Goal: Task Accomplishment & Management: Use online tool/utility

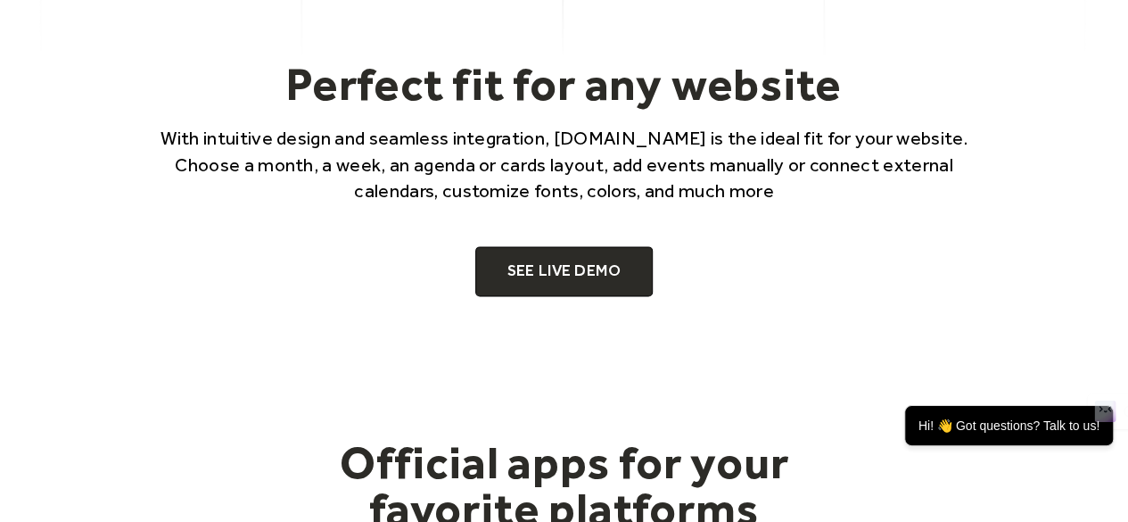
scroll to position [1248, 0]
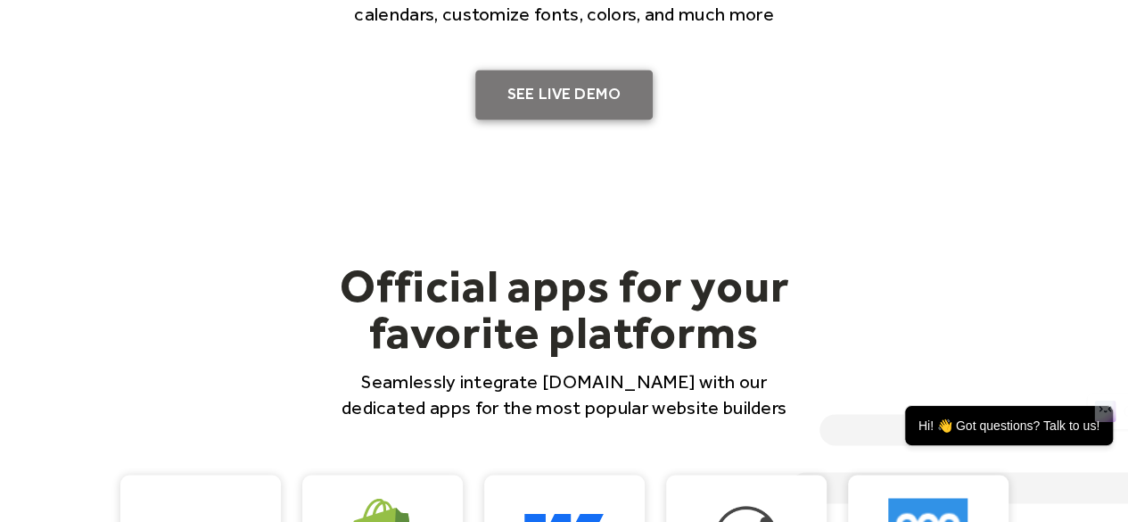
click at [564, 86] on link "SEE LIVE DEMO" at bounding box center [564, 95] width 178 height 50
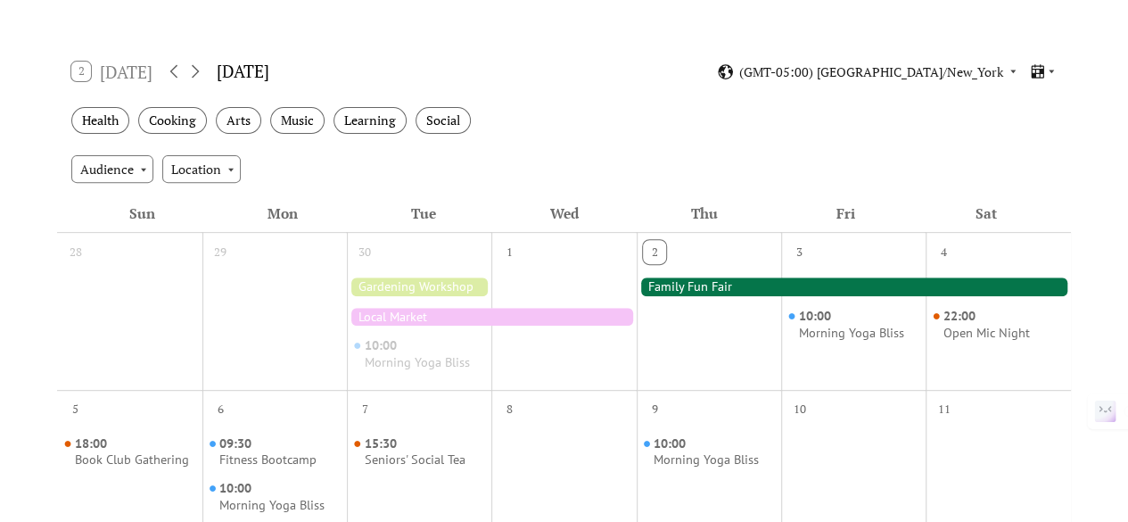
scroll to position [321, 0]
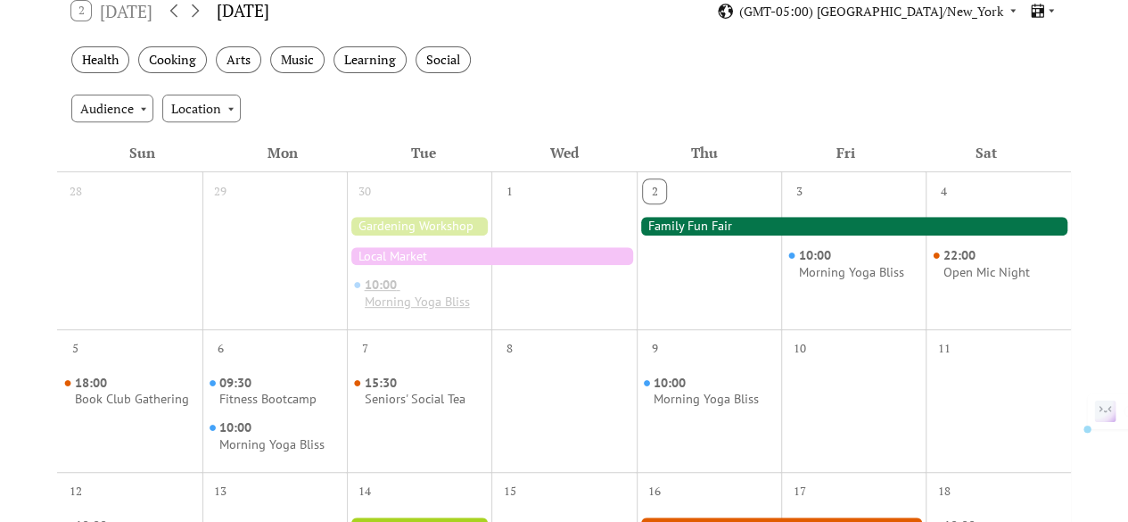
drag, startPoint x: 448, startPoint y: 256, endPoint x: 431, endPoint y: 293, distance: 40.3
click at [432, 294] on div "10:00 Morning Yoga Bliss" at bounding box center [419, 263] width 144 height 115
click at [597, 315] on div at bounding box center [563, 263] width 144 height 115
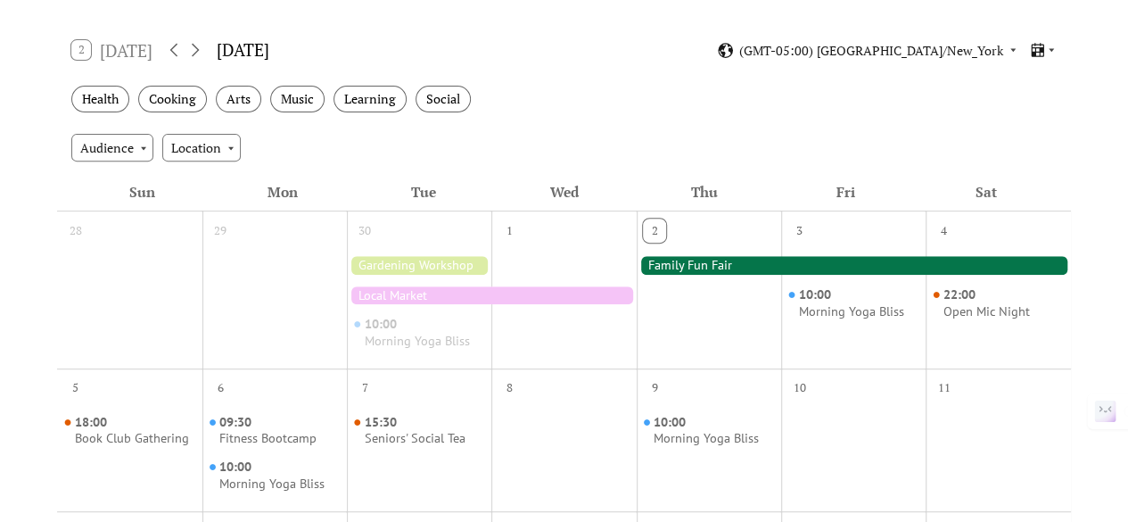
scroll to position [285, 0]
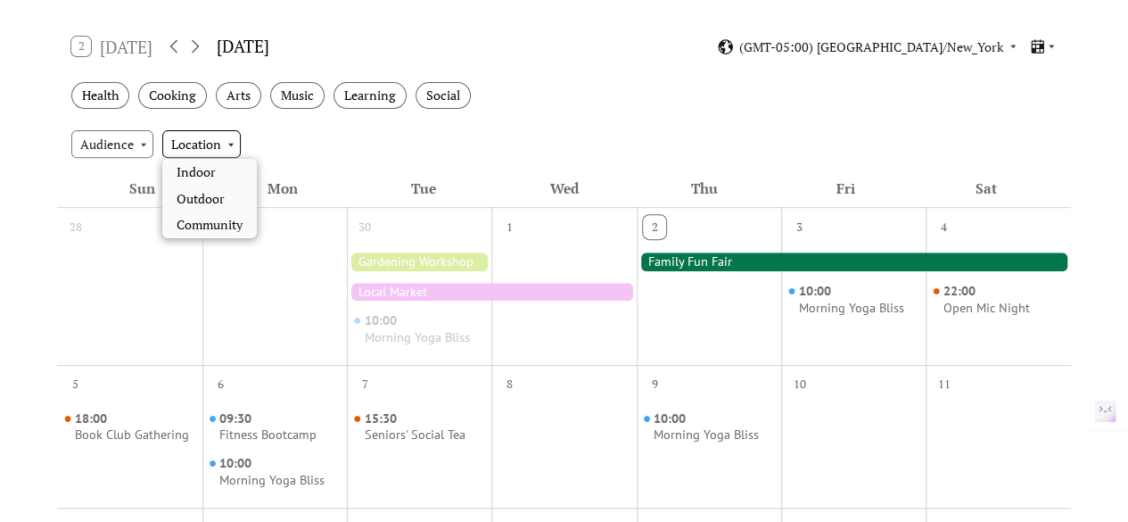
click at [187, 151] on div "Location" at bounding box center [201, 143] width 78 height 27
click at [187, 178] on span "Indoor" at bounding box center [196, 172] width 39 height 20
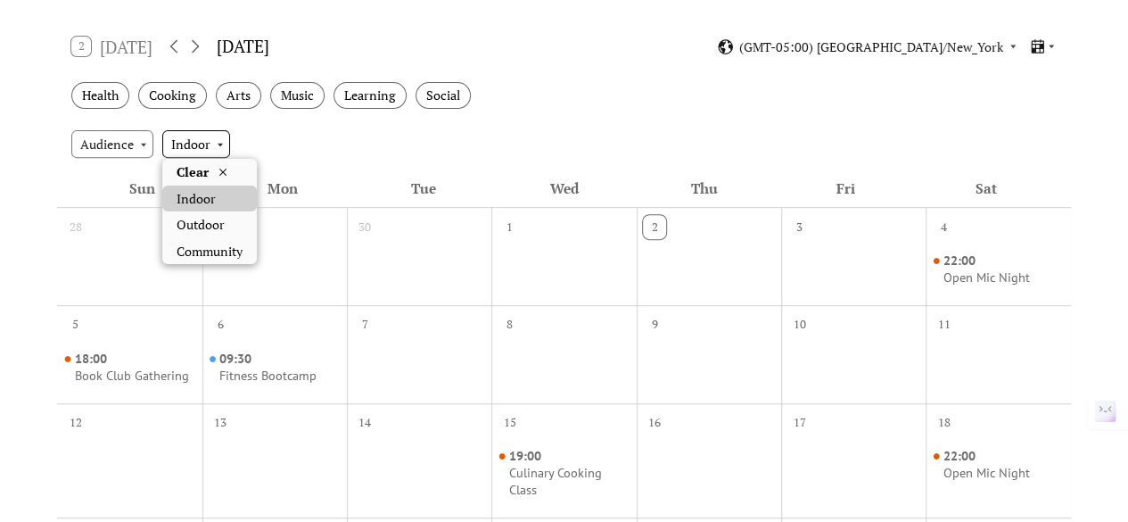
click at [191, 139] on div "Indoor" at bounding box center [196, 143] width 68 height 27
click at [189, 220] on span "Outdoor" at bounding box center [201, 225] width 48 height 20
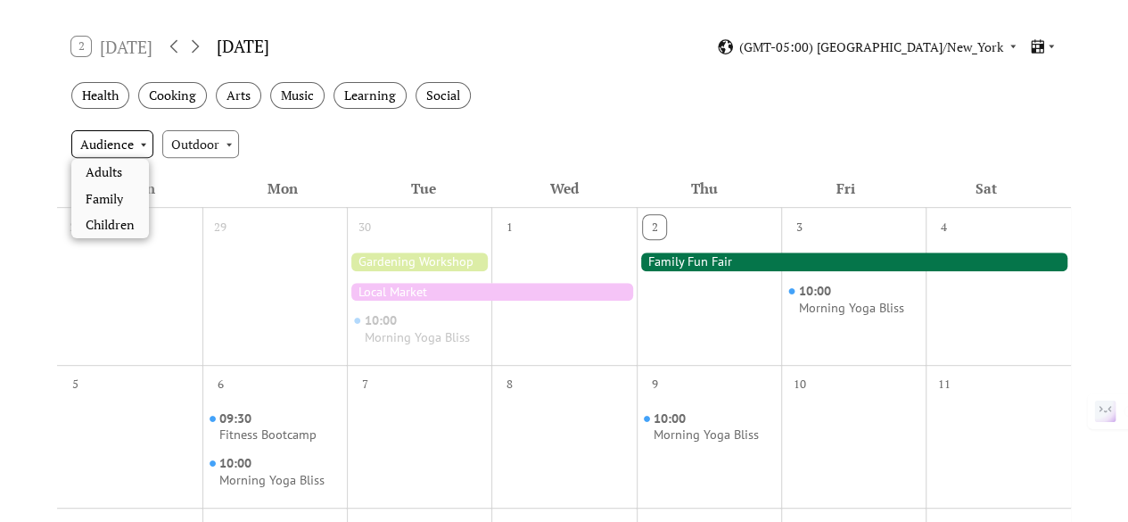
click at [137, 144] on div "Audience" at bounding box center [112, 143] width 82 height 27
click at [121, 192] on span "Family" at bounding box center [104, 199] width 37 height 20
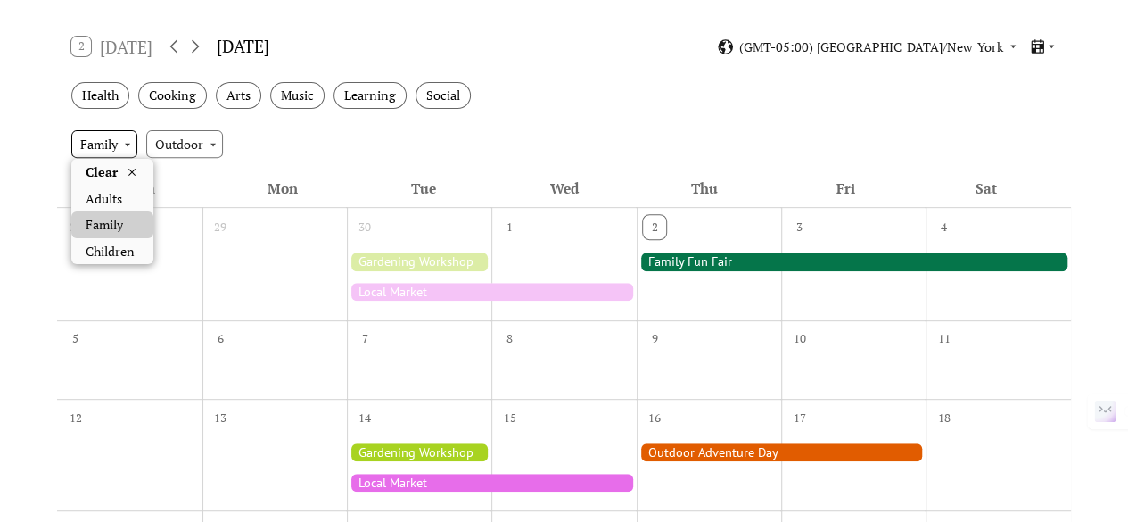
click at [111, 142] on div "Family" at bounding box center [104, 143] width 66 height 27
click at [100, 197] on span "Adults" at bounding box center [104, 199] width 37 height 20
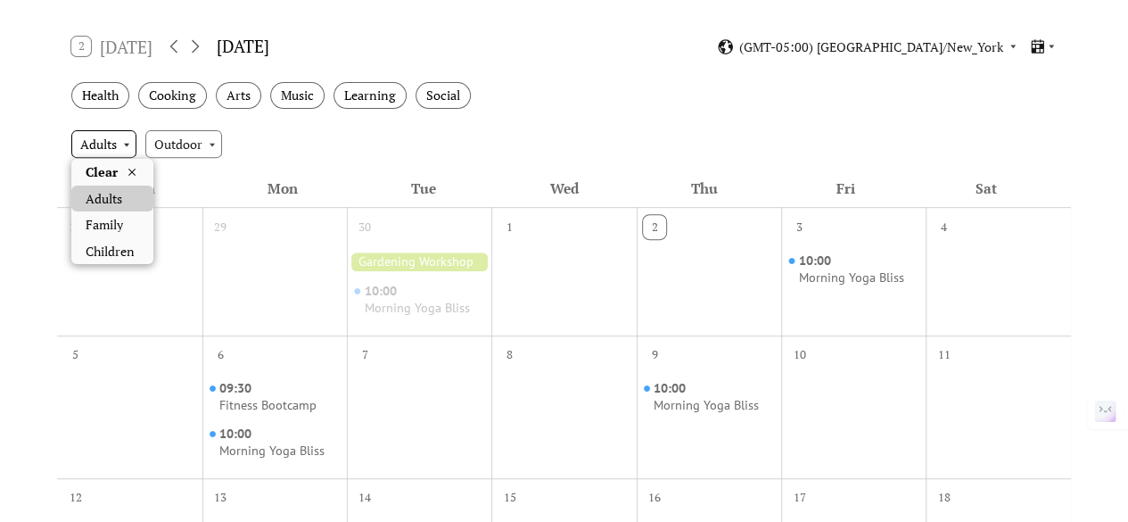
click at [108, 152] on div "Adults" at bounding box center [103, 143] width 65 height 27
click at [132, 172] on icon at bounding box center [132, 172] width 14 height 14
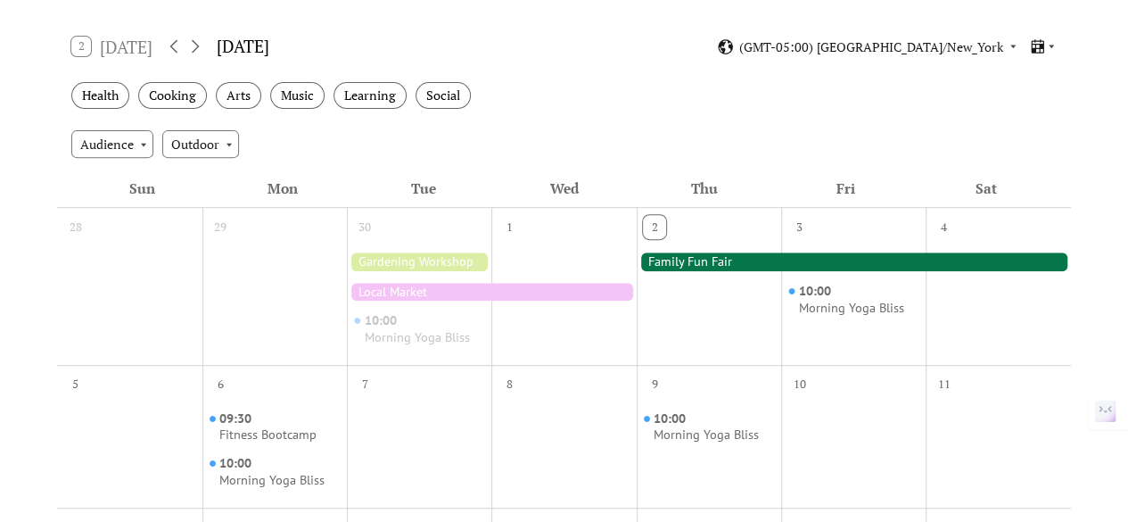
click at [675, 117] on div "Health Cooking Arts Music Learning Social" at bounding box center [564, 95] width 1014 height 49
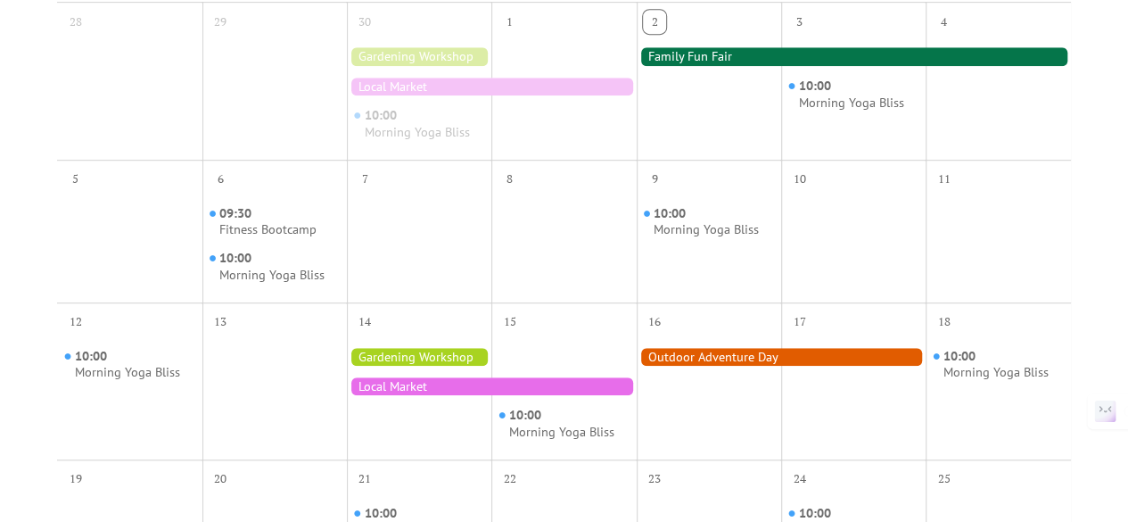
scroll to position [489, 0]
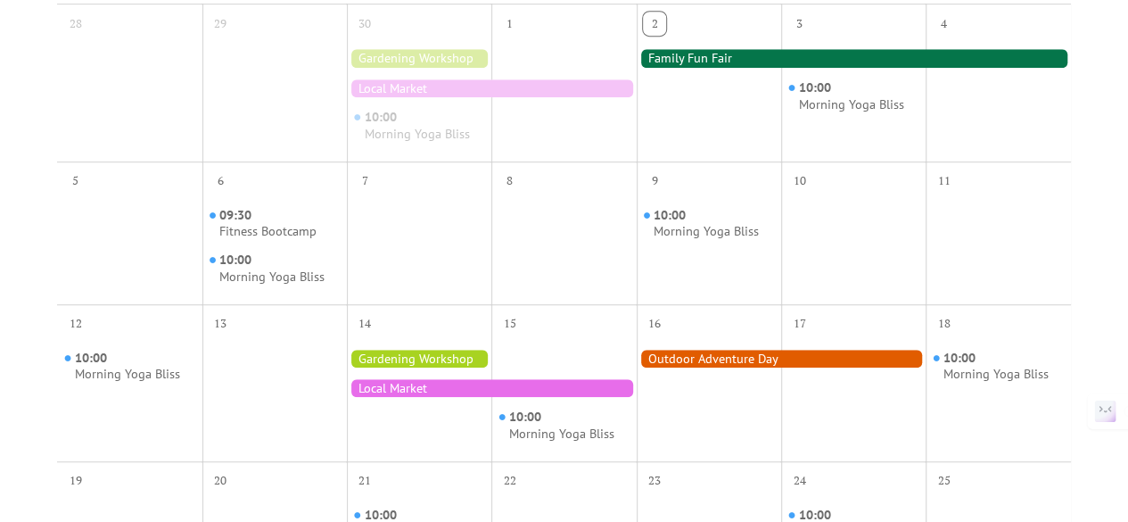
click at [726, 60] on div at bounding box center [854, 58] width 434 height 18
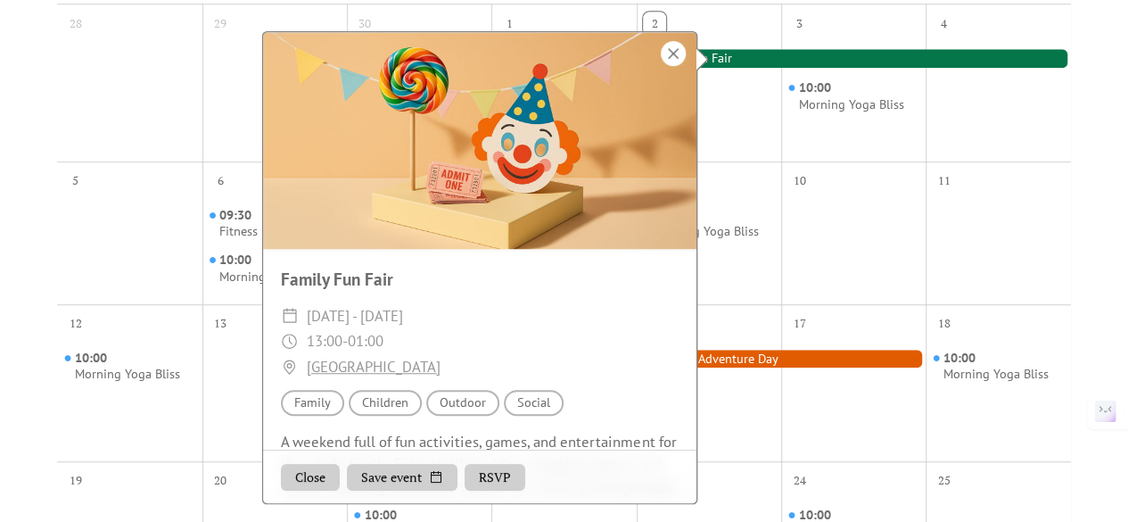
click at [677, 54] on div at bounding box center [673, 53] width 25 height 25
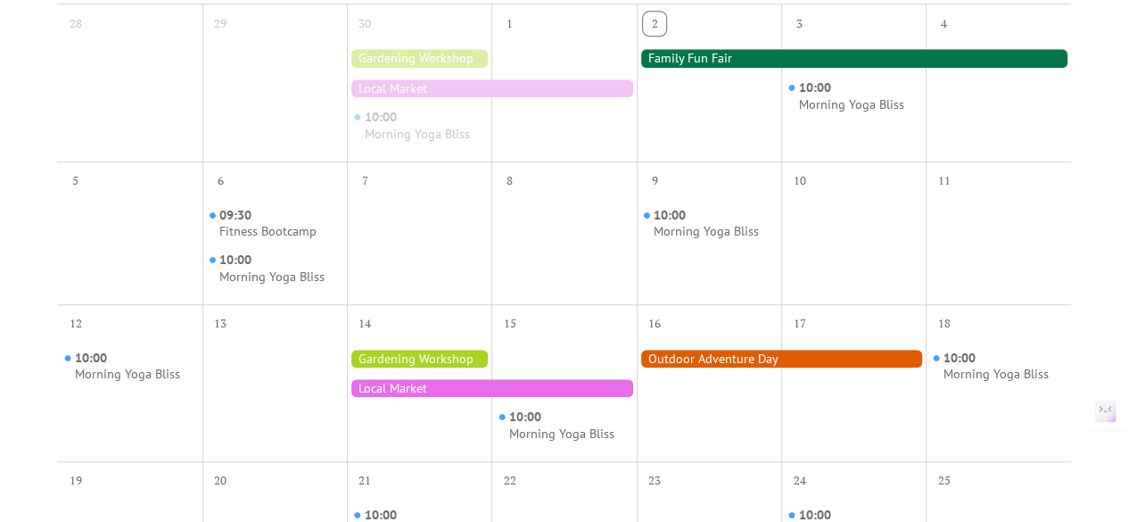
click at [562, 90] on div at bounding box center [492, 88] width 290 height 18
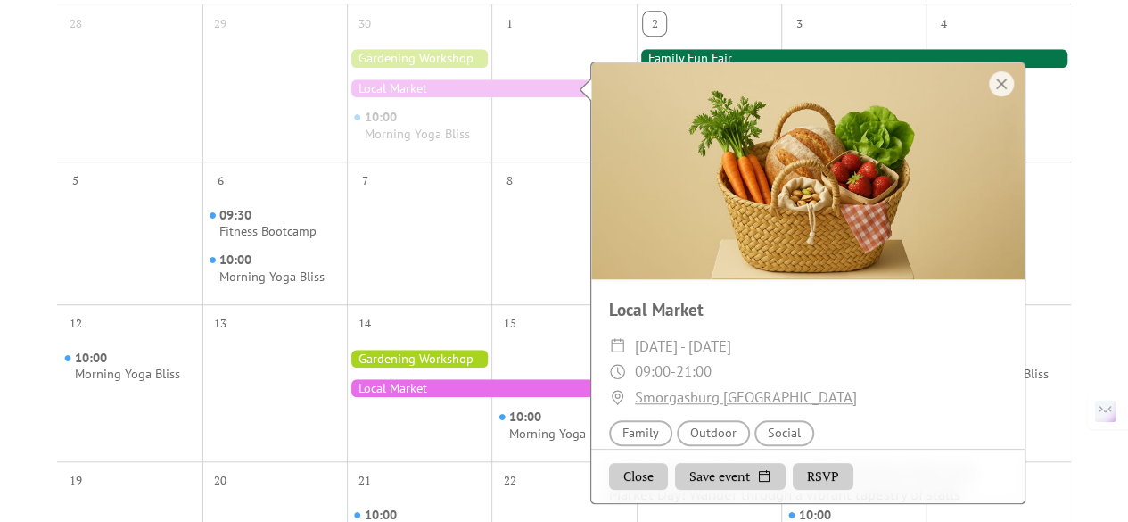
click at [724, 477] on button "Save event" at bounding box center [730, 476] width 111 height 27
click at [1004, 83] on div at bounding box center [1001, 83] width 25 height 25
